Goal: Information Seeking & Learning: Learn about a topic

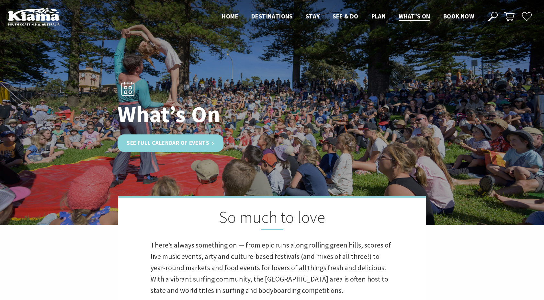
click at [180, 140] on link "See Full Calendar of Events" at bounding box center [171, 142] width 106 height 17
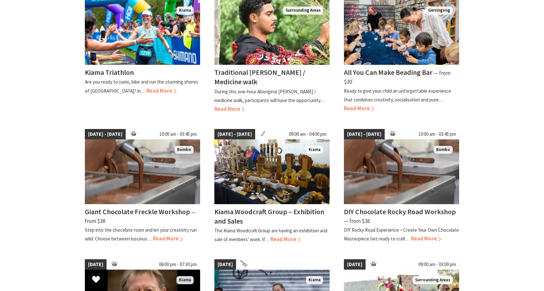
scroll to position [195, 0]
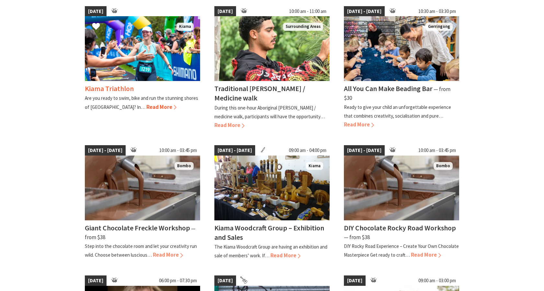
click at [174, 68] on img at bounding box center [142, 48] width 115 height 65
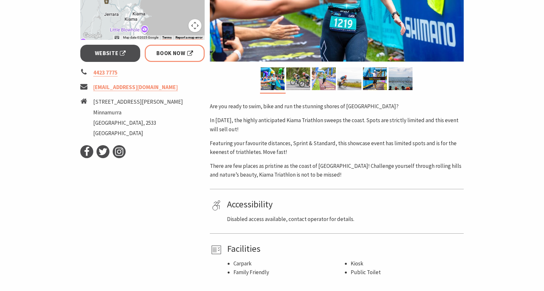
scroll to position [243, 0]
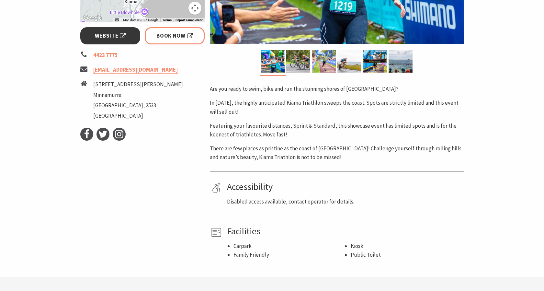
click at [112, 38] on span "Website" at bounding box center [110, 35] width 31 height 9
